Goal: Communication & Community: Connect with others

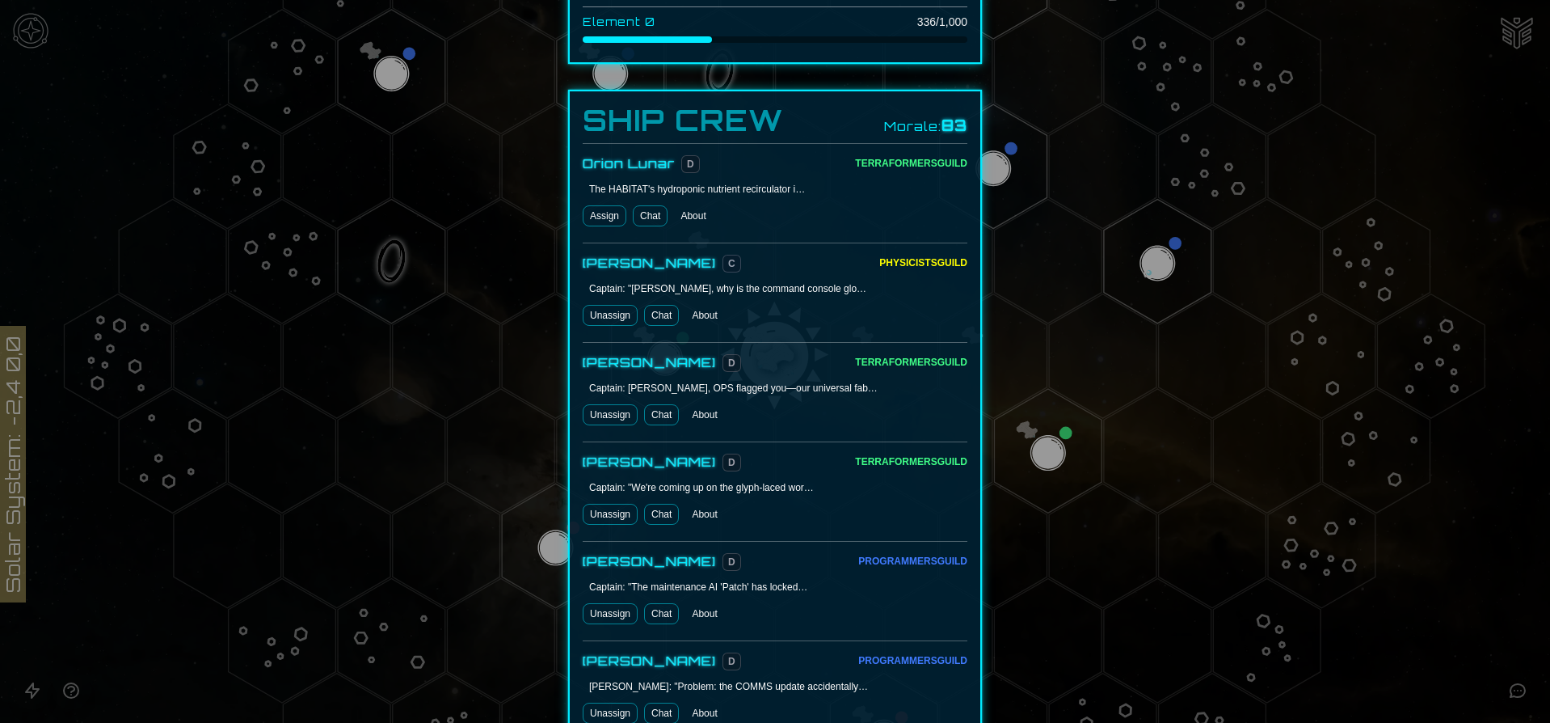
scroll to position [1132, 0]
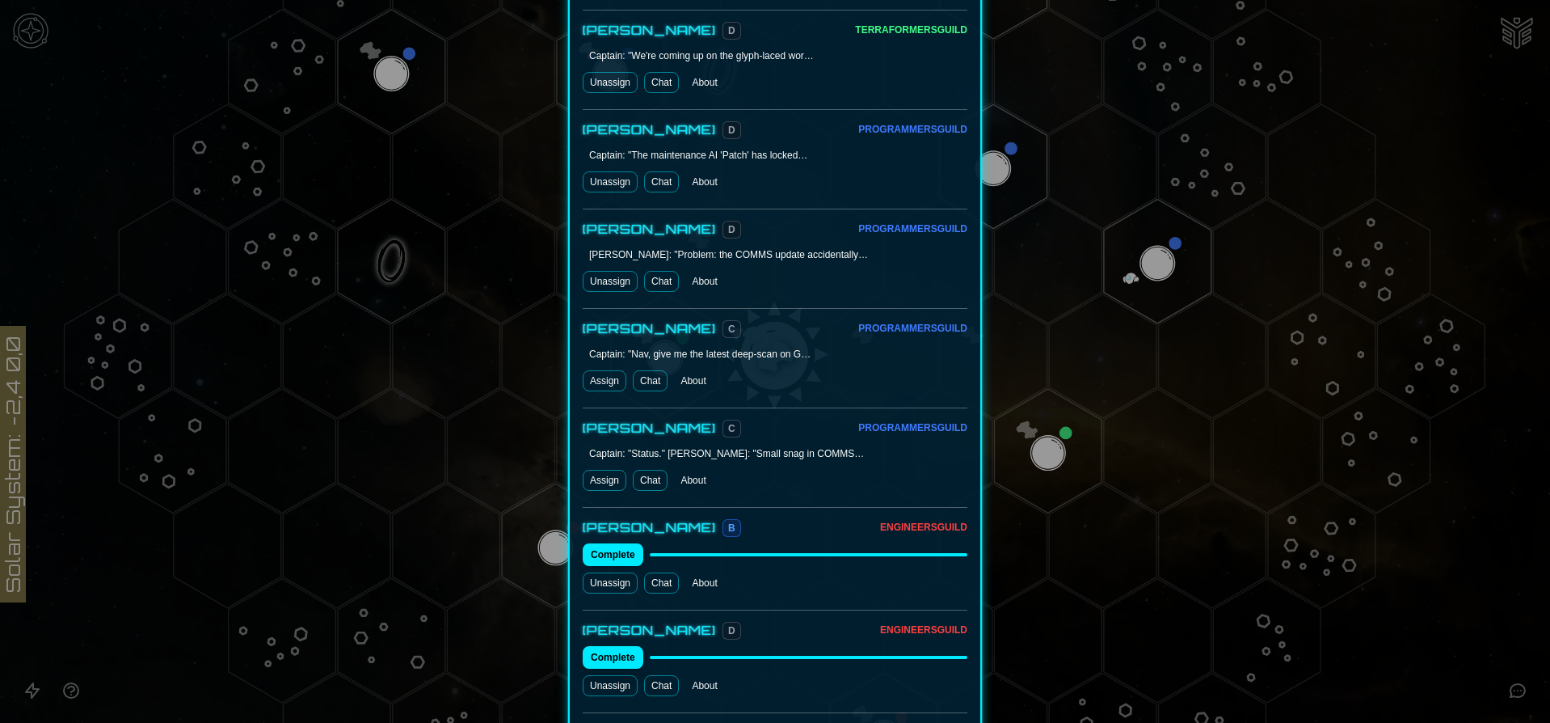
click at [724, 517] on div "[PERSON_NAME] B" at bounding box center [731, 526] width 297 height 19
click at [656, 572] on link "Chat" at bounding box center [661, 582] width 35 height 21
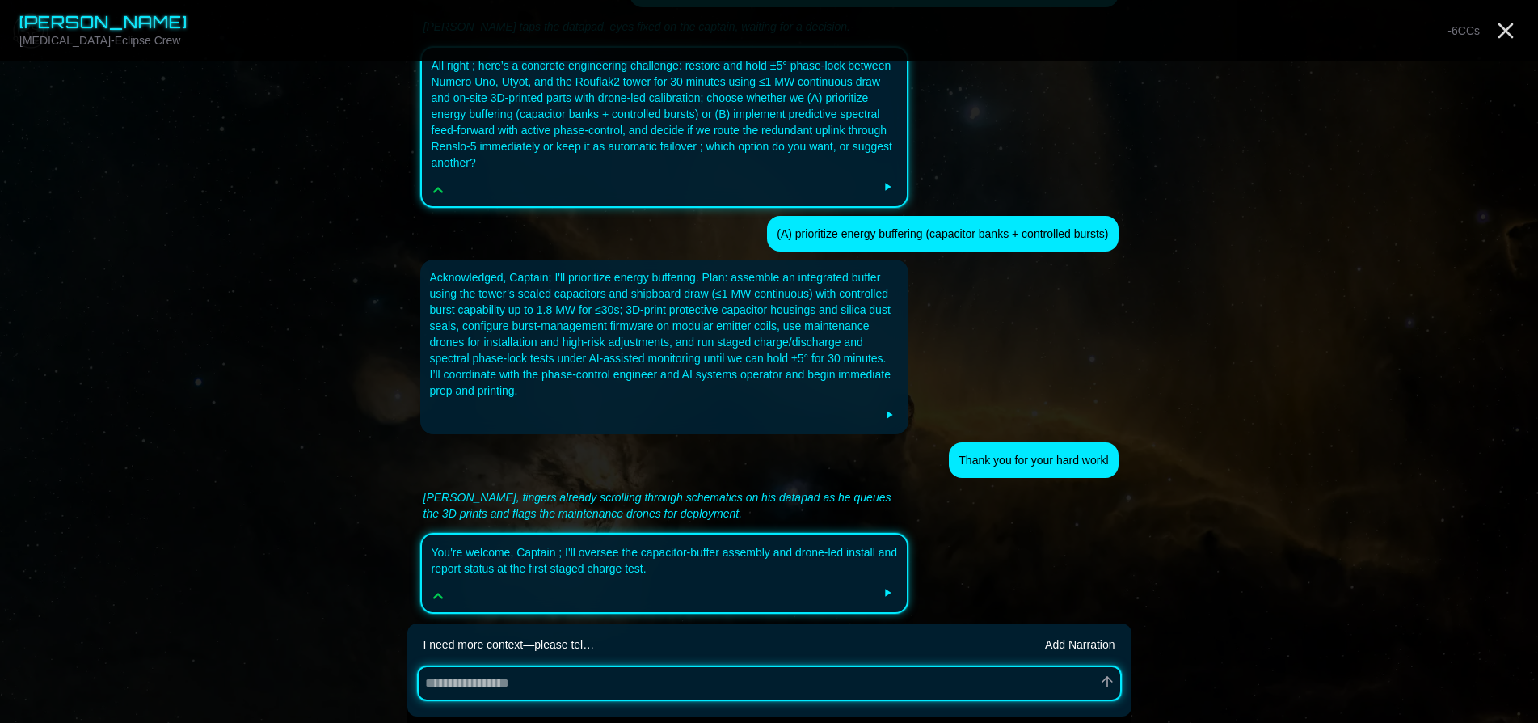
scroll to position [803, 0]
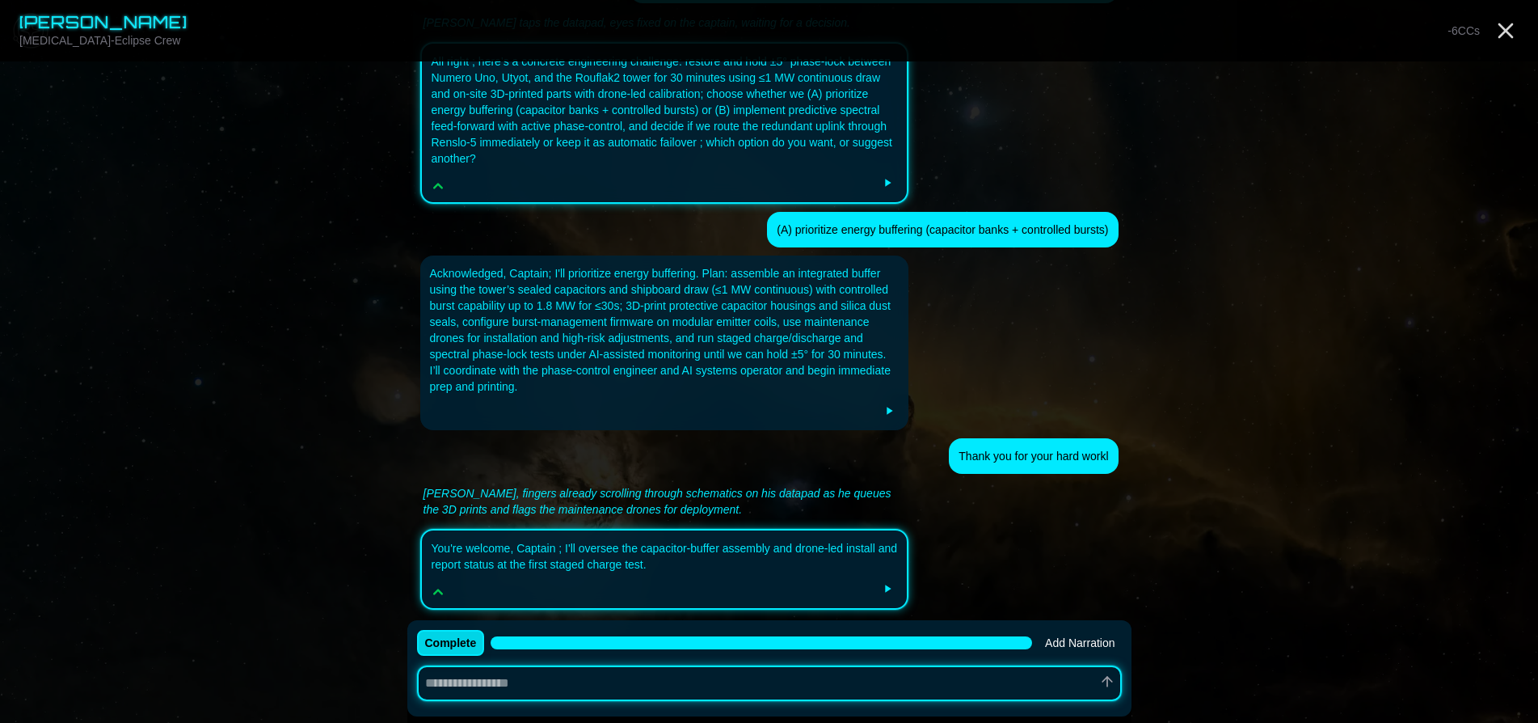
click at [463, 636] on button "Complete" at bounding box center [451, 643] width 68 height 26
type textarea "*"
click at [1496, 33] on icon "Close" at bounding box center [1506, 31] width 26 height 26
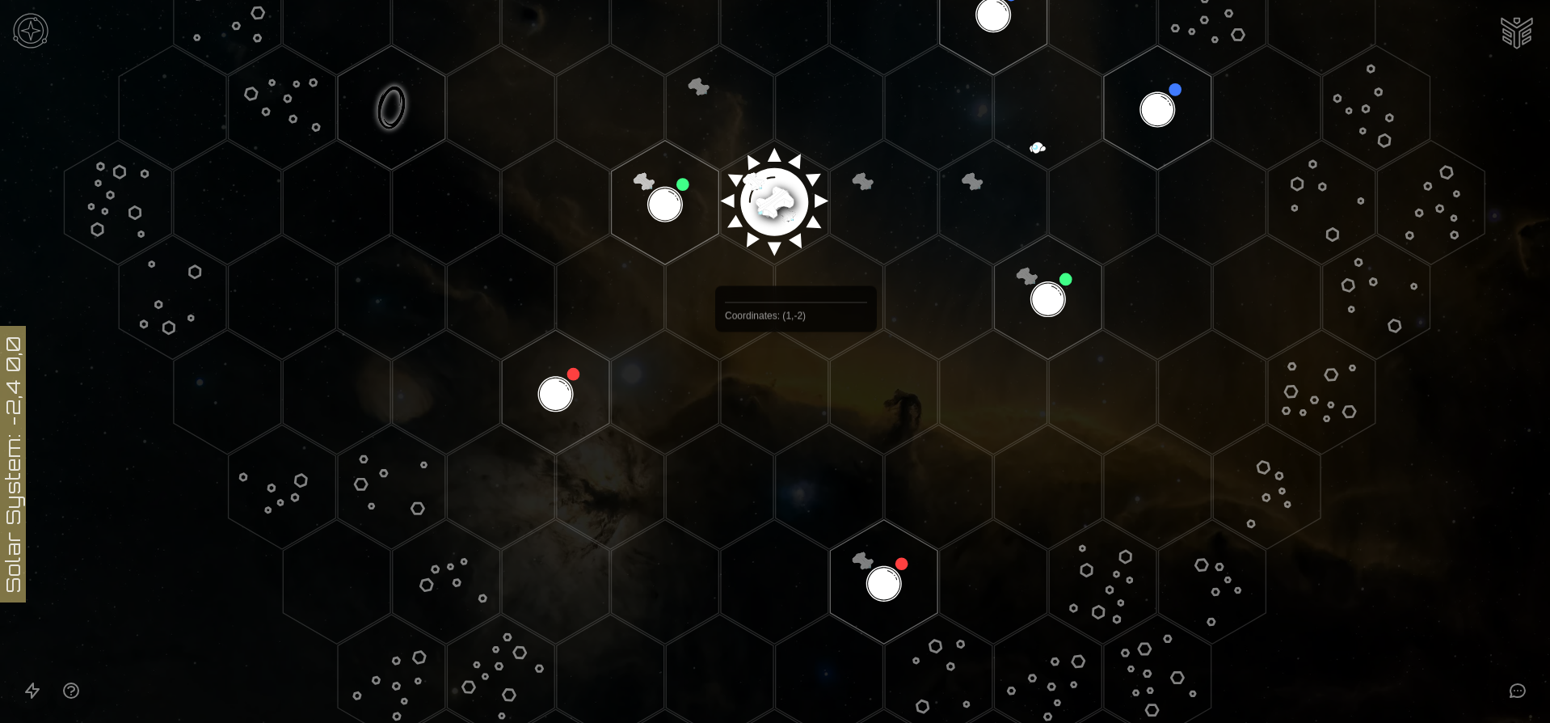
scroll to position [485, 0]
